Goal: Information Seeking & Learning: Learn about a topic

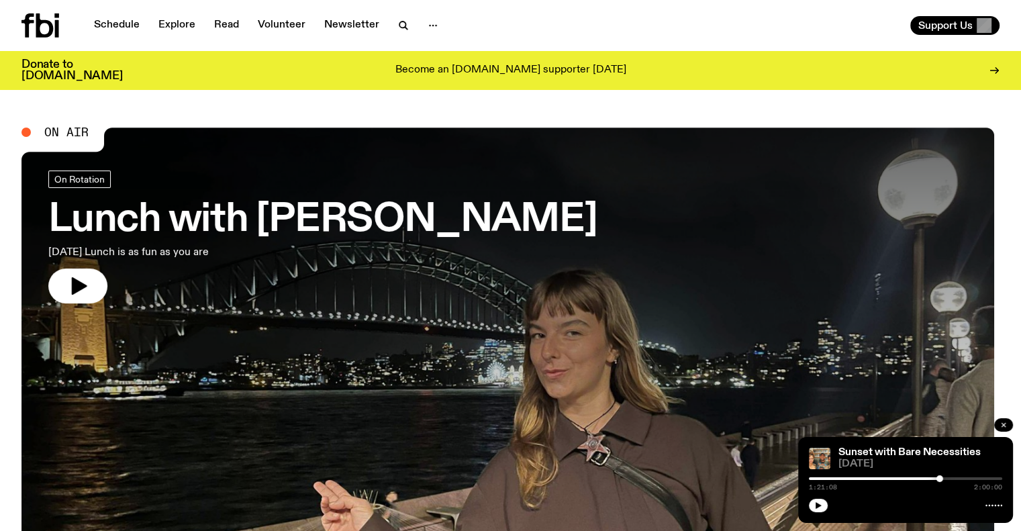
click at [1003, 427] on icon "button" at bounding box center [1003, 425] width 8 height 8
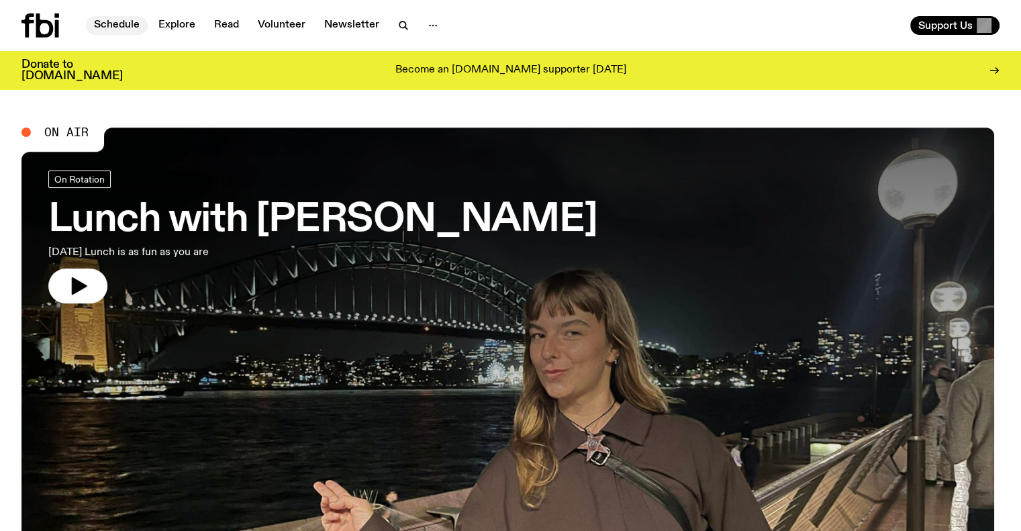
click at [120, 18] on link "Schedule" at bounding box center [117, 25] width 62 height 19
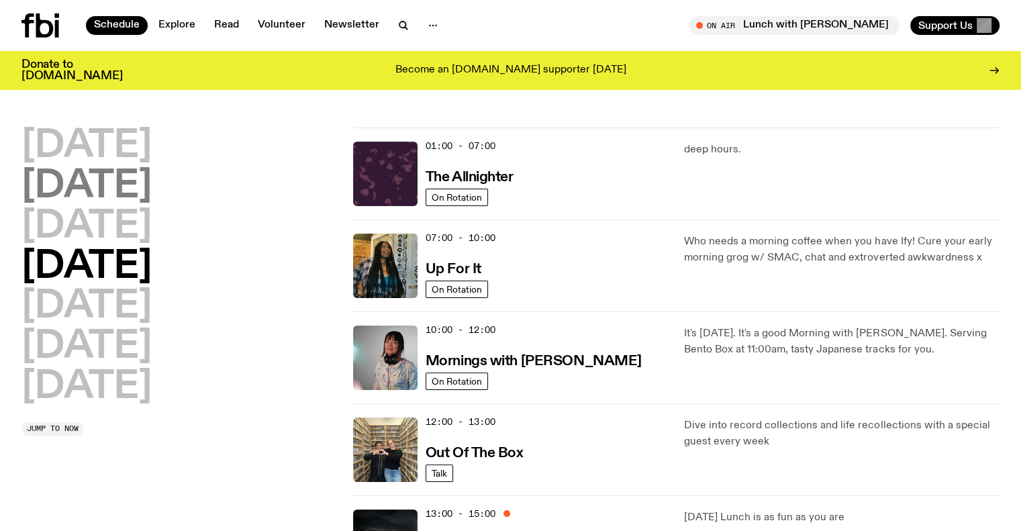
click at [141, 182] on h2 "[DATE]" at bounding box center [86, 187] width 130 height 38
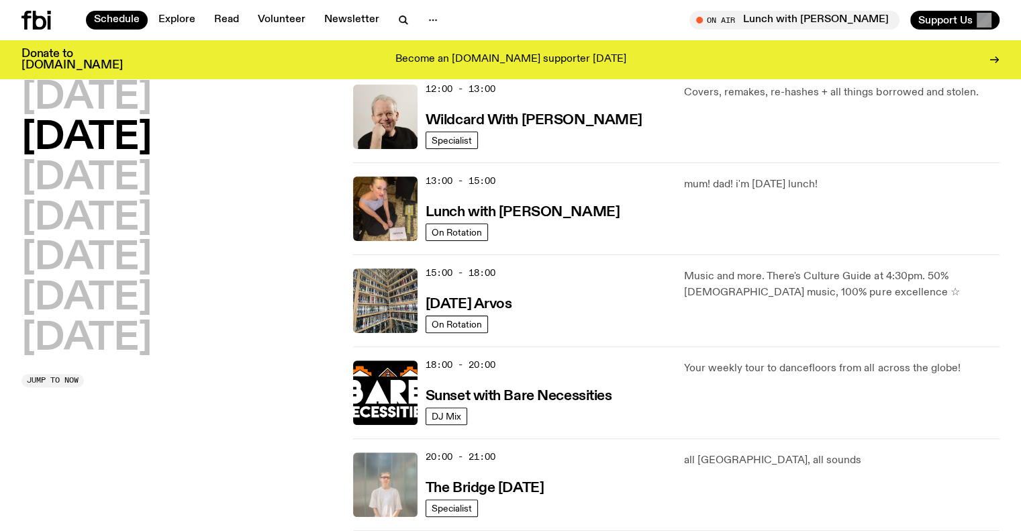
scroll to position [322, 0]
click at [538, 393] on h3 "Sunset with Bare Necessities" at bounding box center [519, 396] width 187 height 14
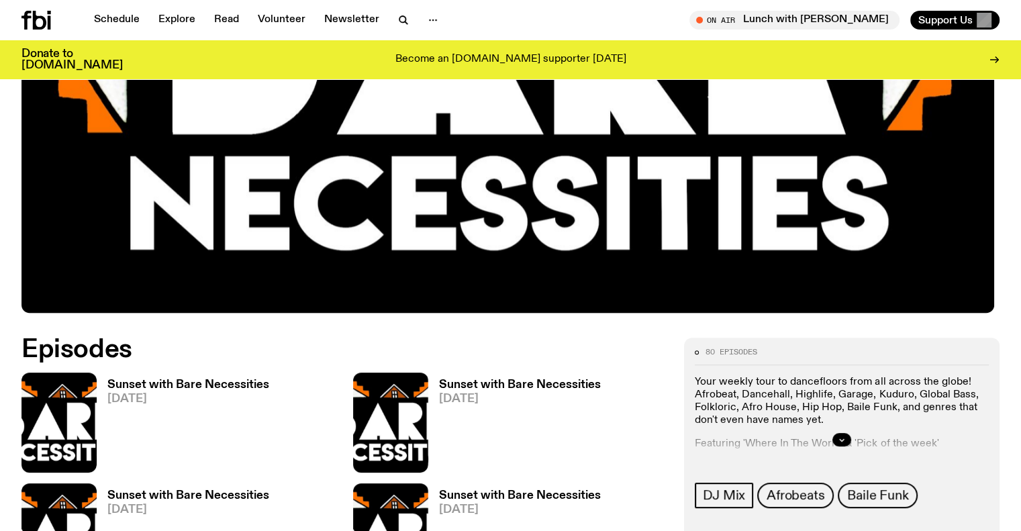
scroll to position [441, 0]
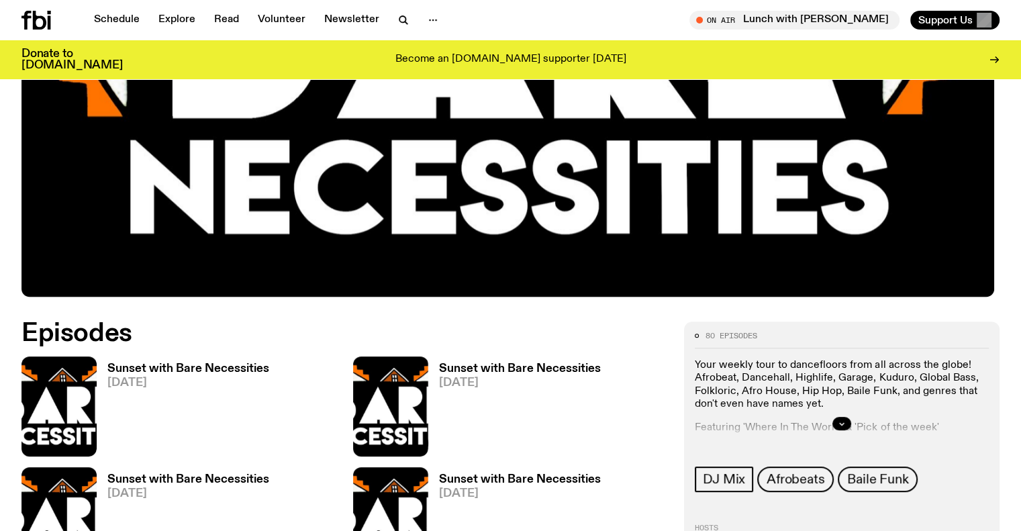
click at [135, 370] on h3 "Sunset with Bare Necessities" at bounding box center [188, 368] width 162 height 11
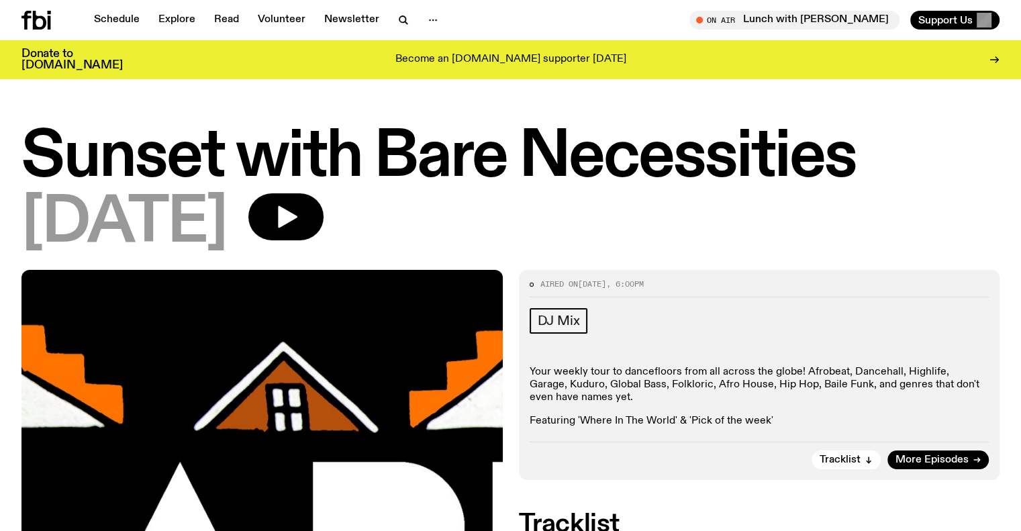
scroll to position [51, 0]
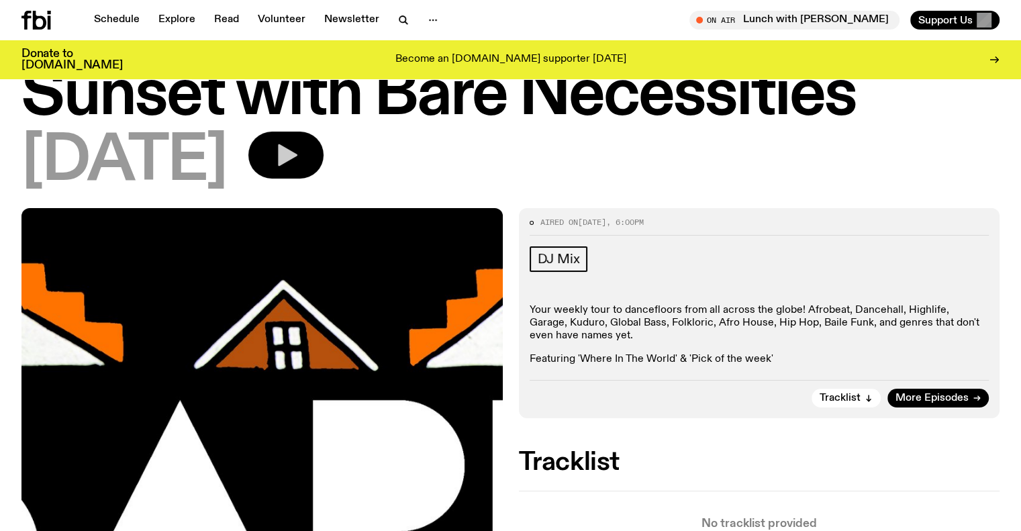
click at [297, 158] on icon "button" at bounding box center [287, 155] width 19 height 22
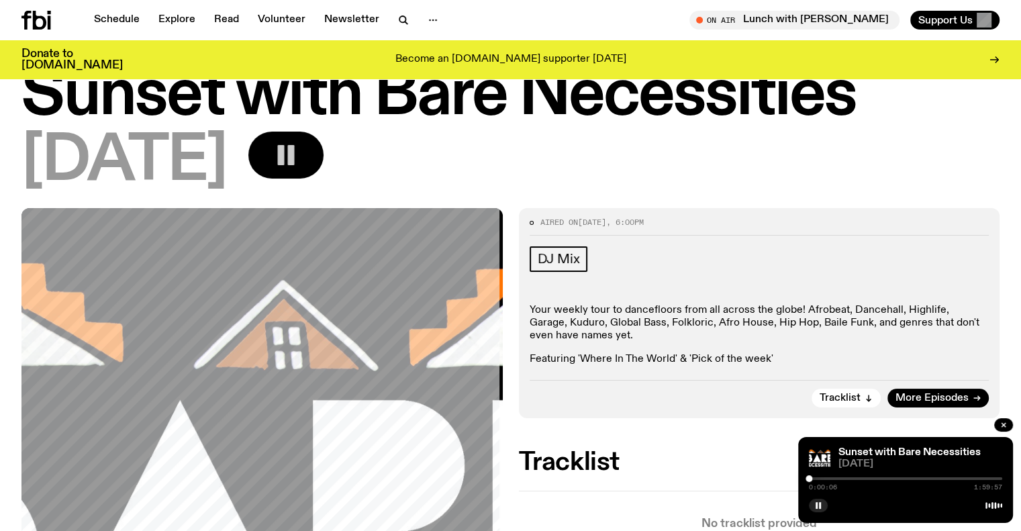
click at [813, 477] on div at bounding box center [905, 478] width 193 height 3
